Goal: Information Seeking & Learning: Learn about a topic

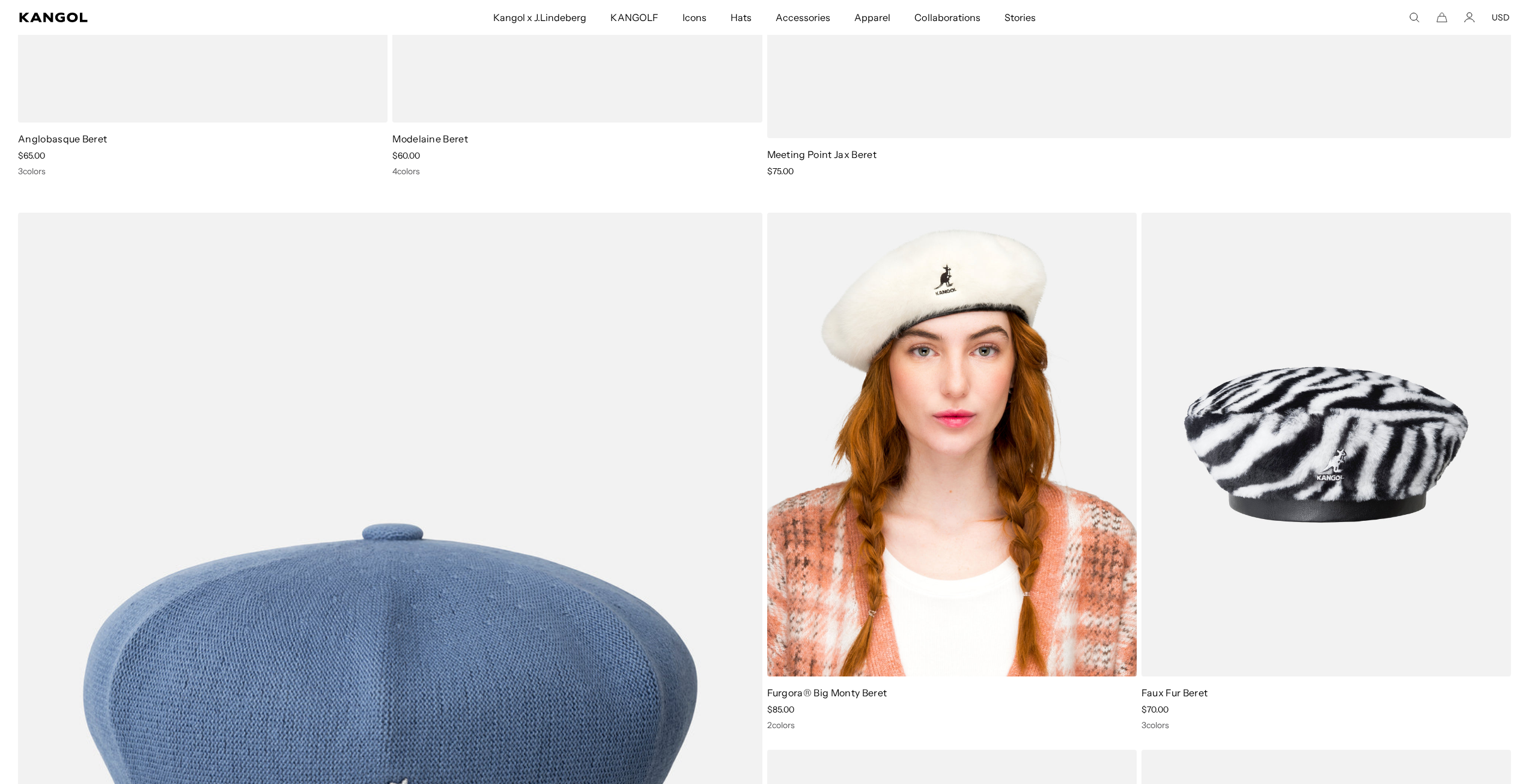
scroll to position [1021, 0]
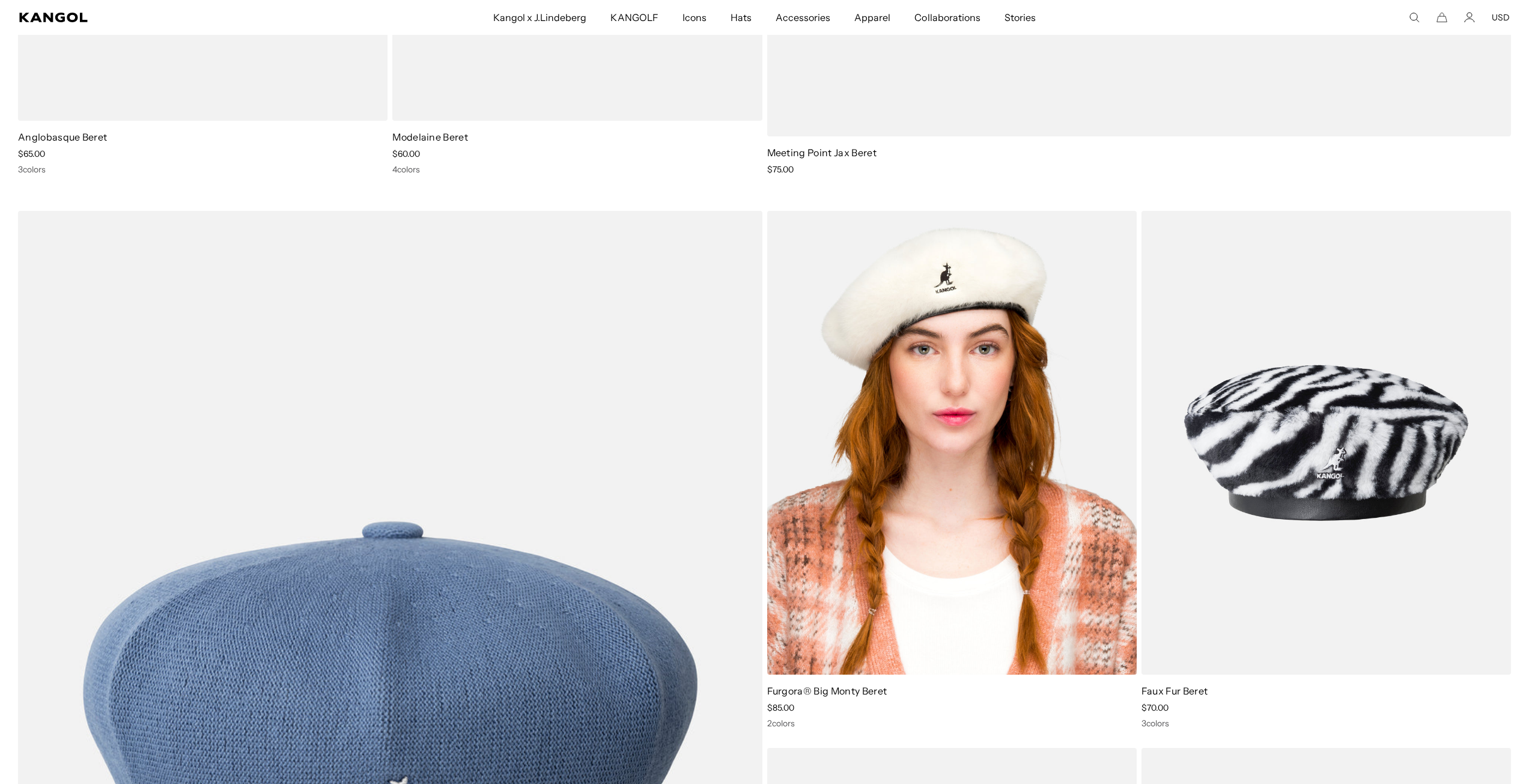
click at [900, 442] on img at bounding box center [951, 442] width 369 height 464
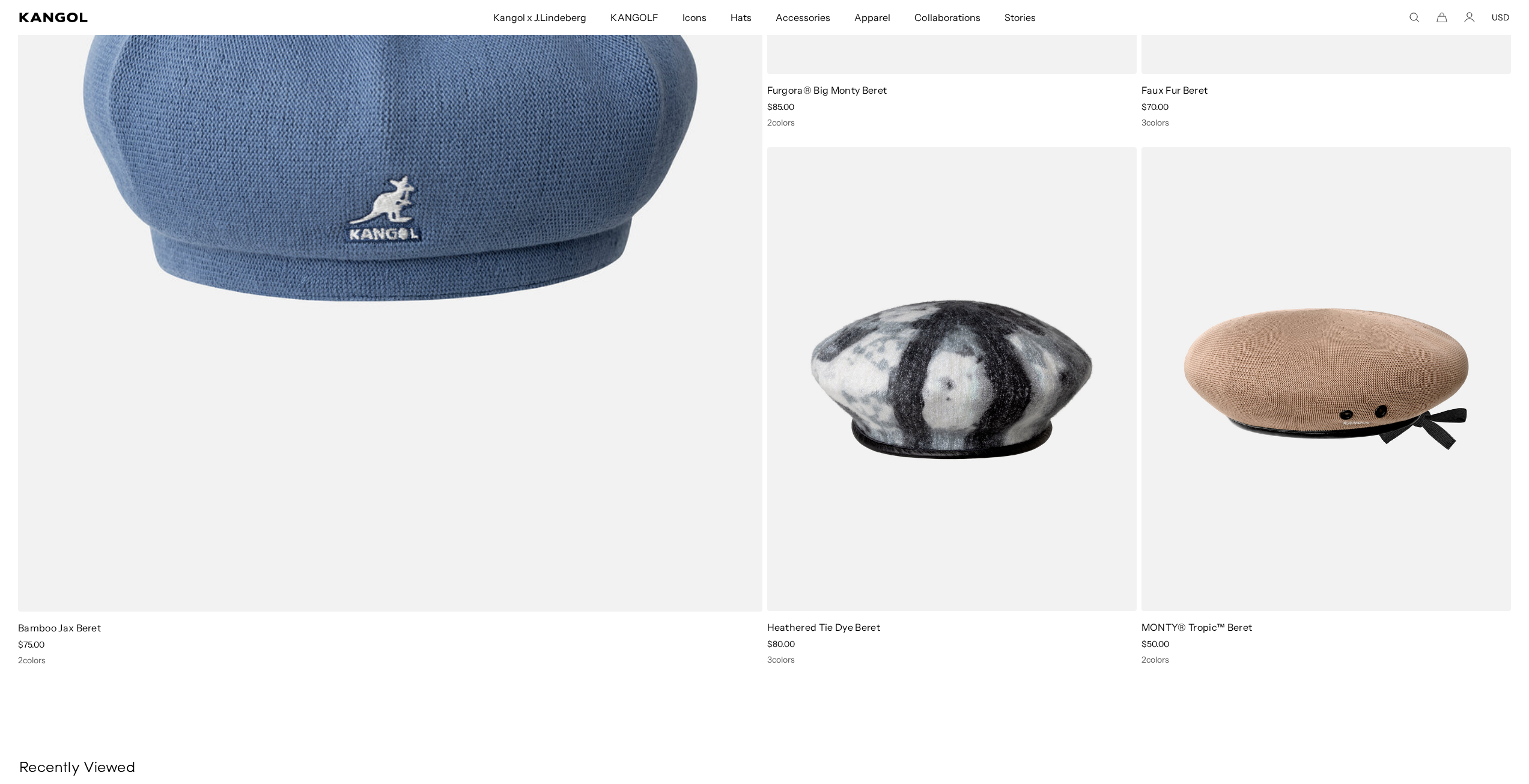
scroll to position [0, 247]
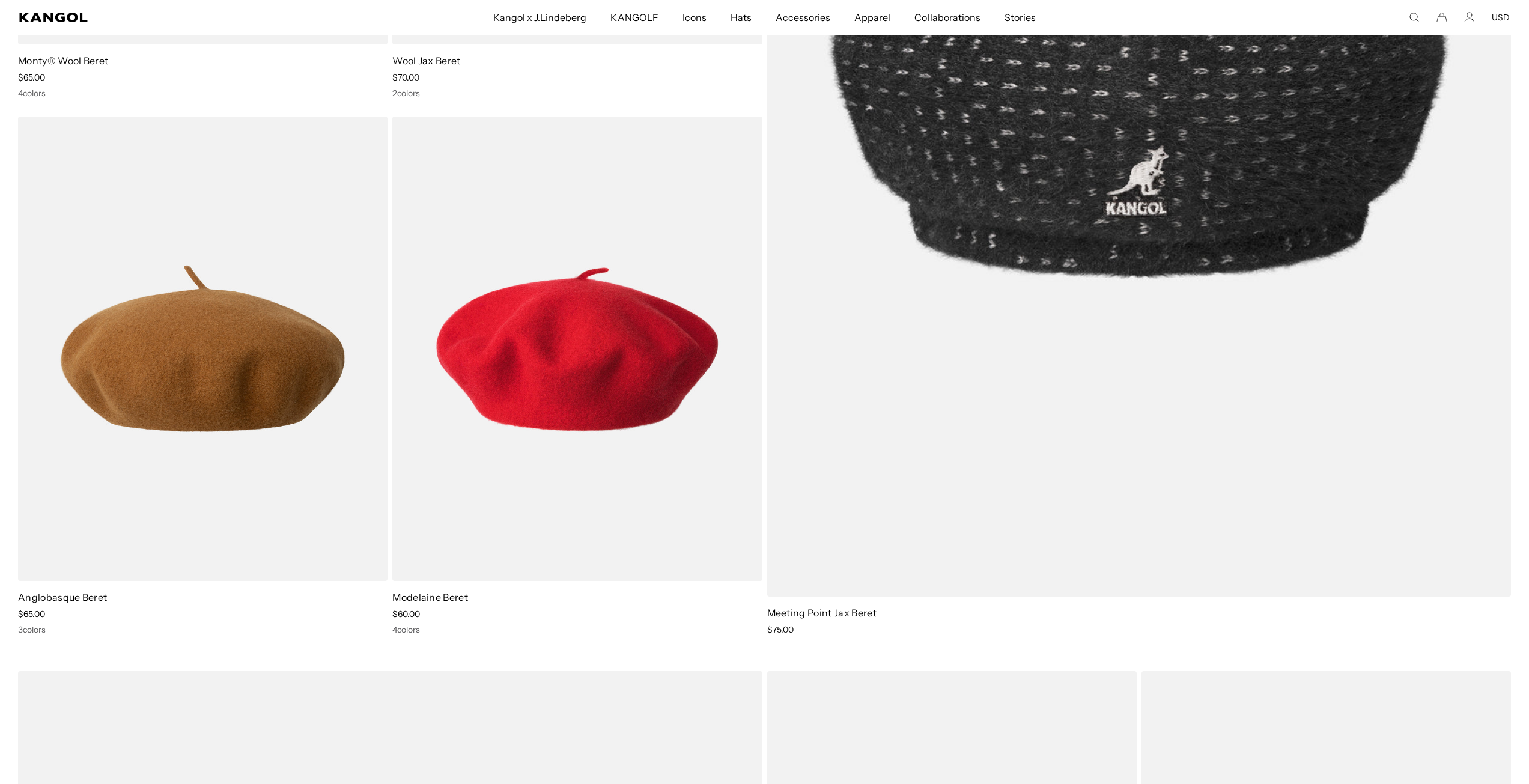
scroll to position [600, 0]
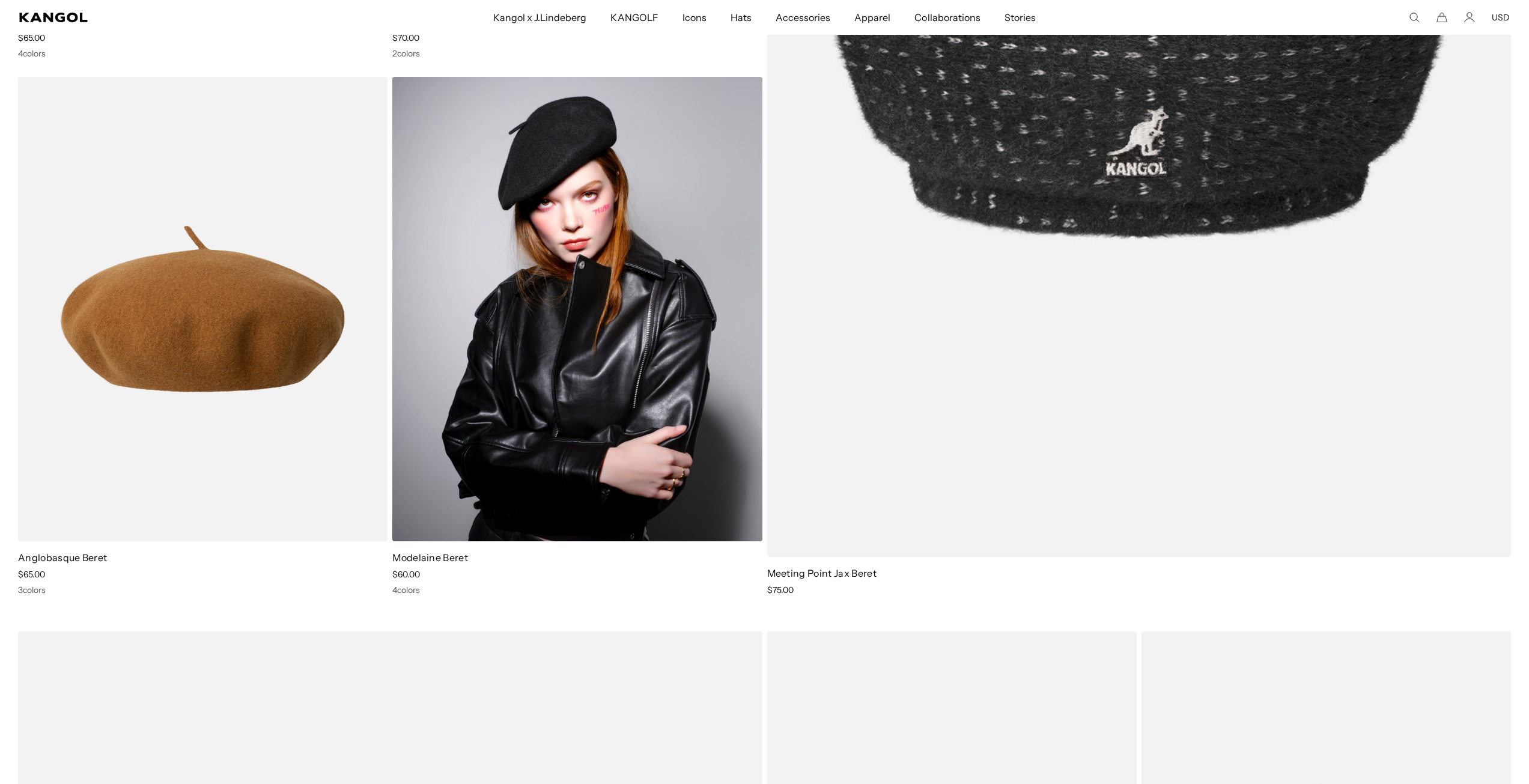
click at [566, 319] on img at bounding box center [577, 309] width 369 height 464
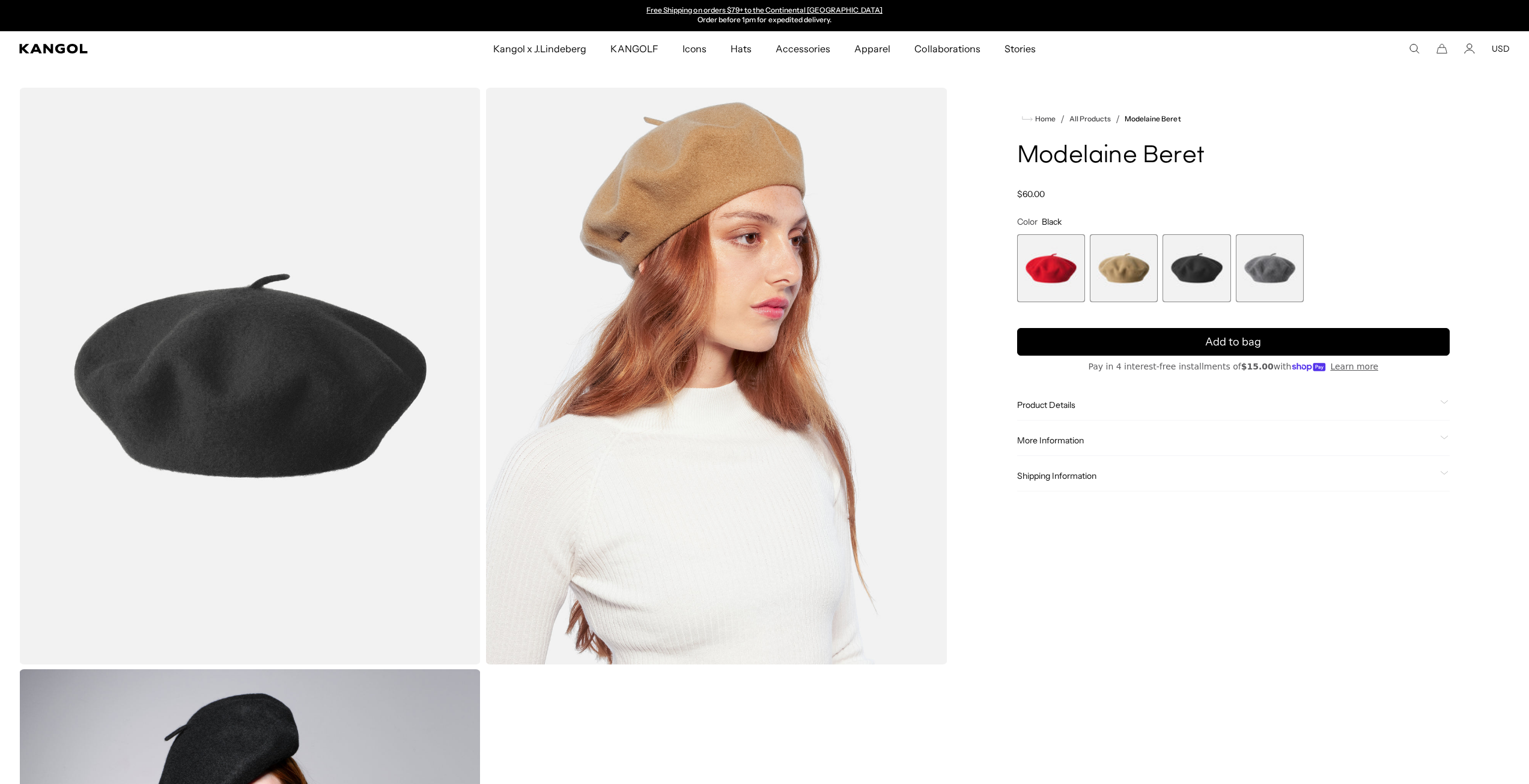
click at [1054, 411] on div "Product Details The beret is the first item Kangol® ever made. The Modelaine Be…" at bounding box center [1234, 405] width 433 height 31
click at [1089, 409] on span "Product Details" at bounding box center [1227, 405] width 418 height 11
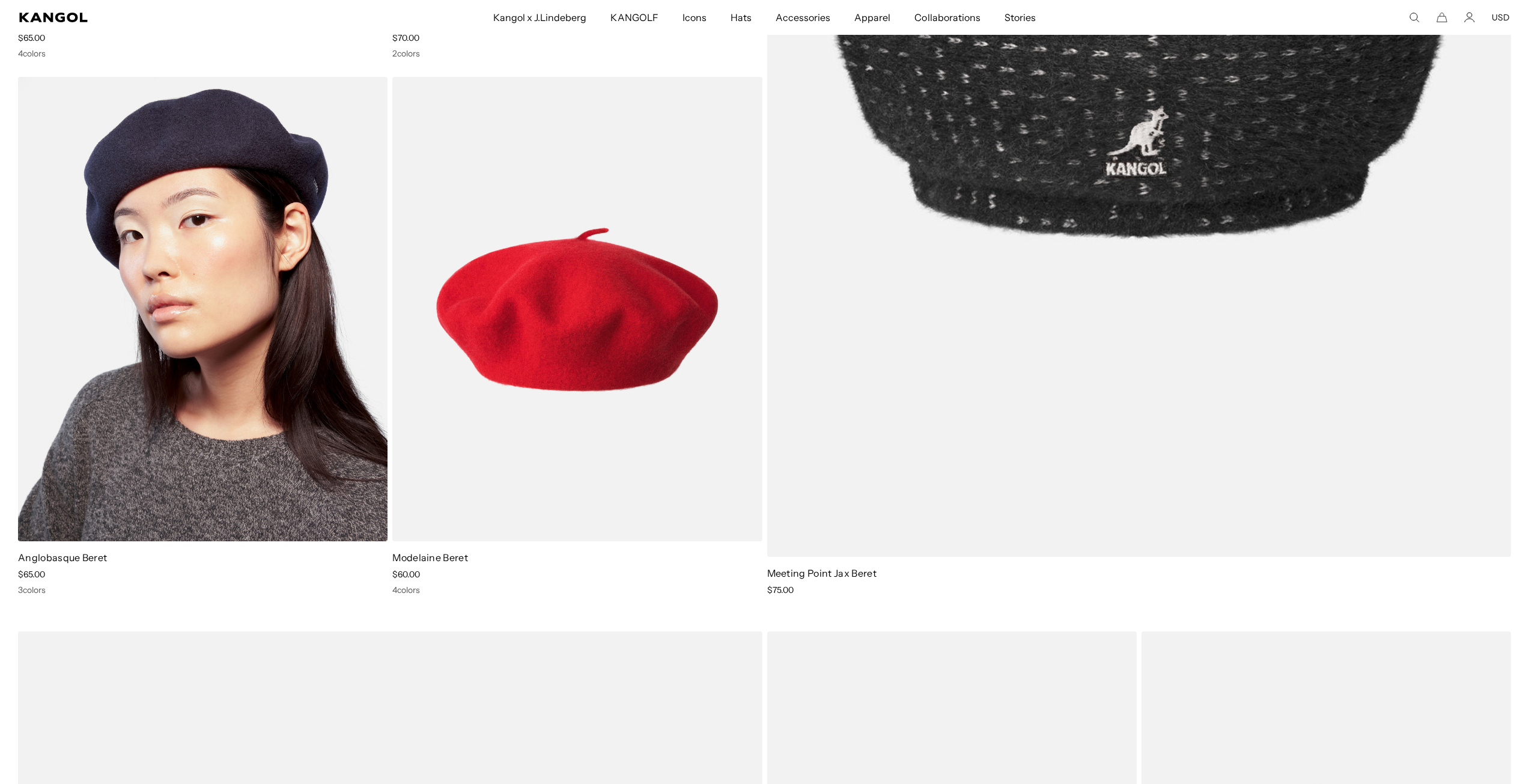
scroll to position [0, 247]
click at [164, 285] on img at bounding box center [203, 309] width 369 height 464
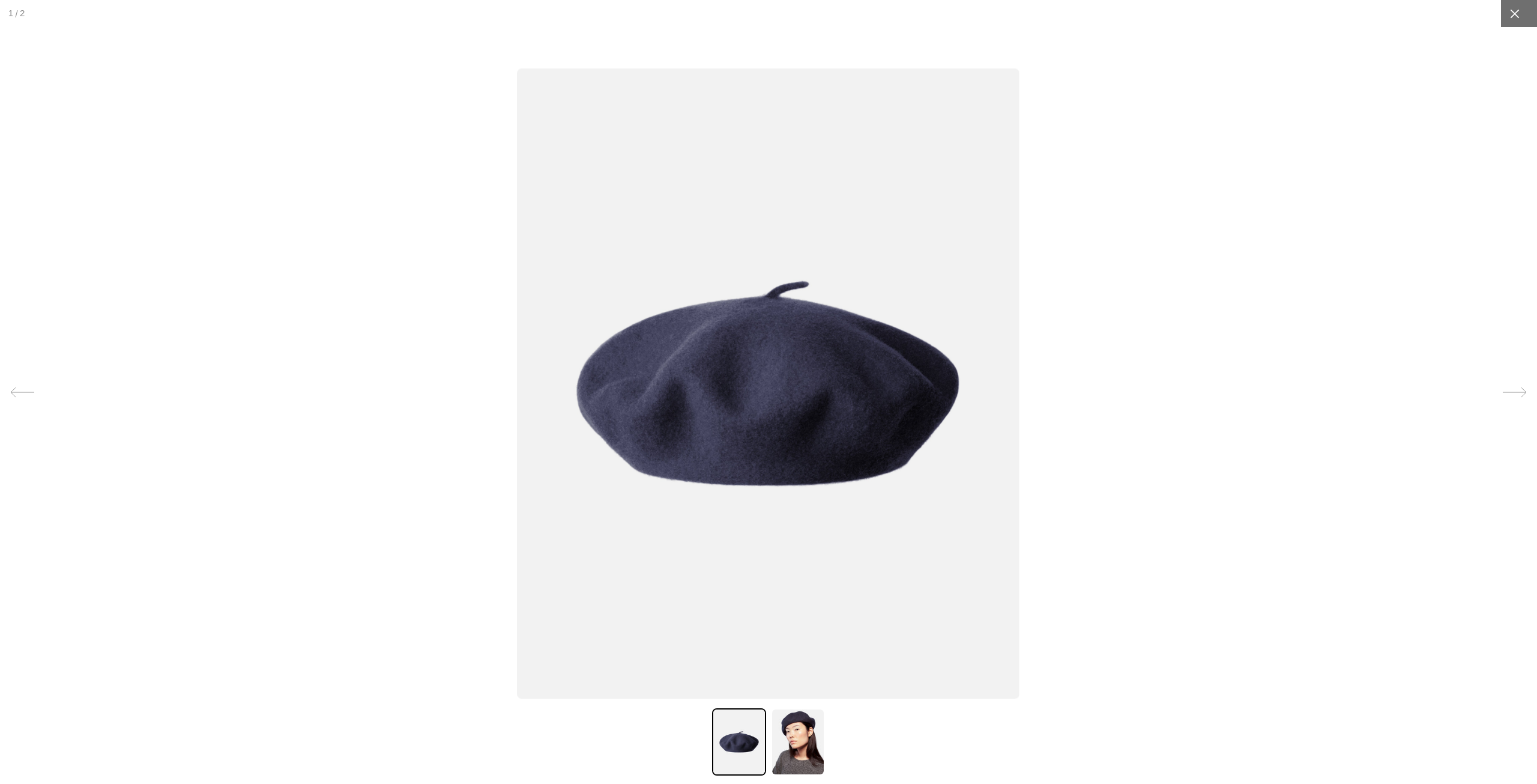
click at [1509, 10] on icon at bounding box center [1515, 14] width 12 height 12
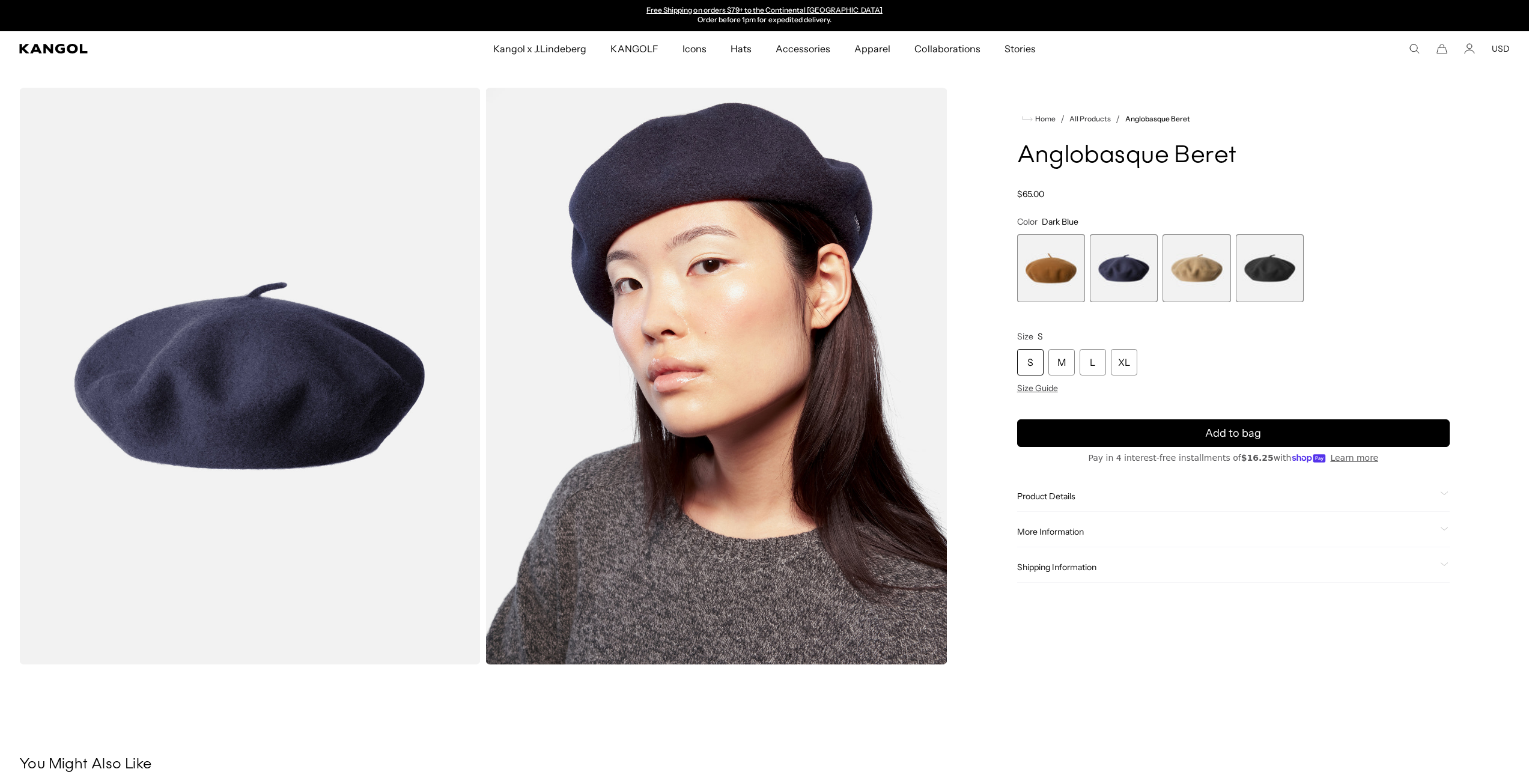
click at [1255, 285] on span "4 of 4" at bounding box center [1270, 268] width 68 height 68
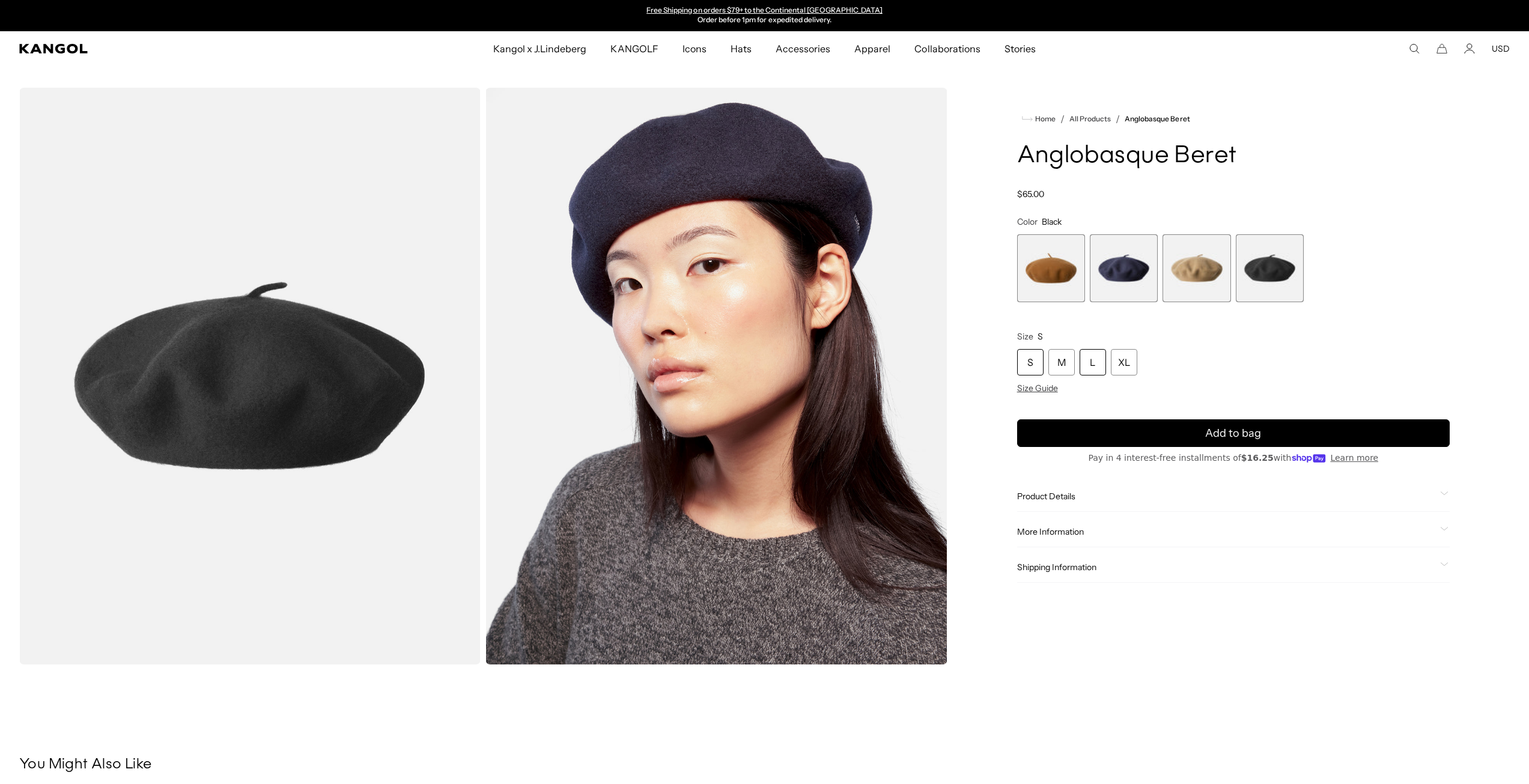
click at [1084, 369] on div "L" at bounding box center [1092, 362] width 26 height 26
click at [1072, 500] on span "Product Details" at bounding box center [1227, 496] width 418 height 11
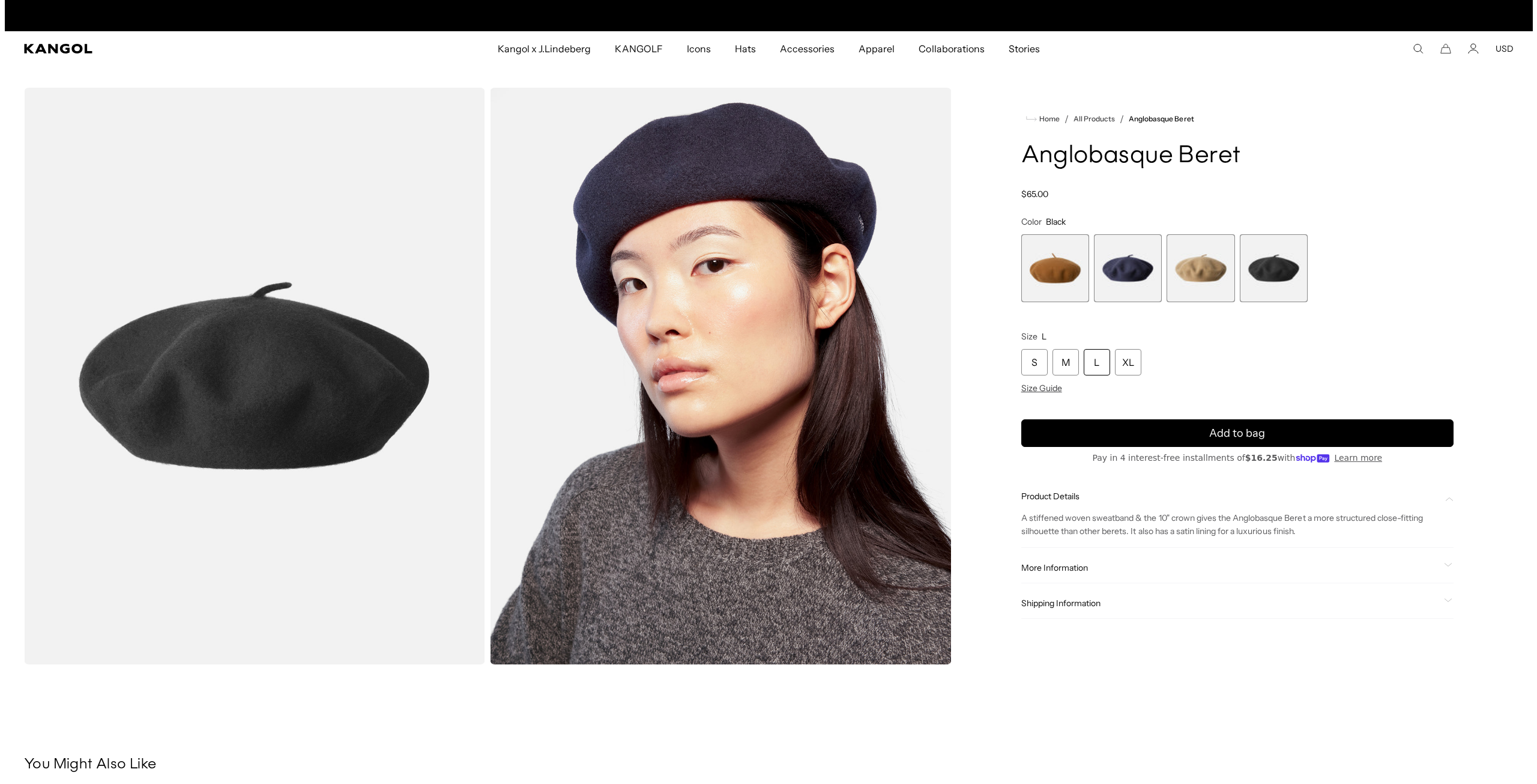
scroll to position [0, 0]
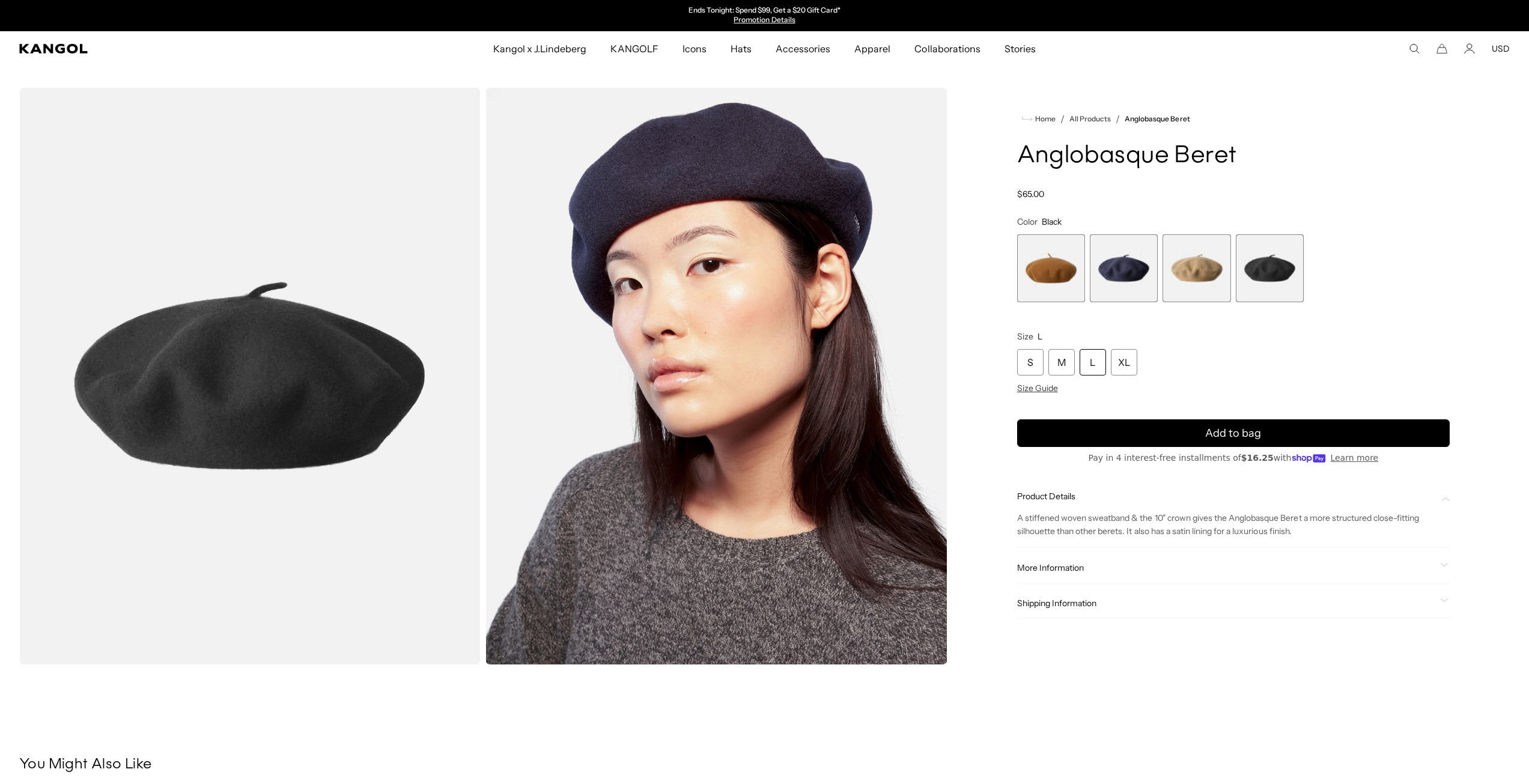
click at [1056, 570] on span "More Information" at bounding box center [1227, 568] width 418 height 11
click at [131, 421] on img "Gallery Viewer" at bounding box center [250, 375] width 461 height 576
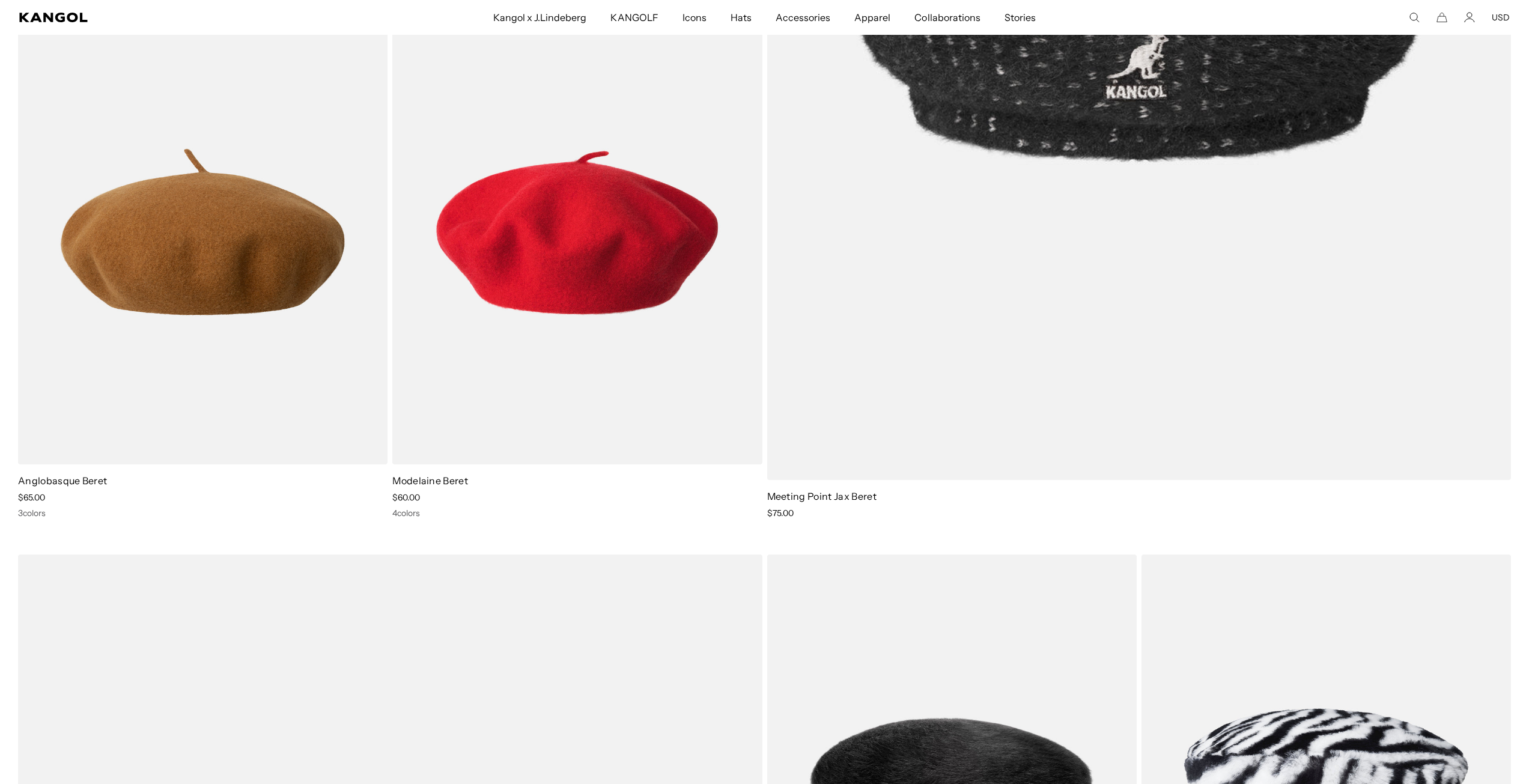
scroll to position [0, 247]
